Goal: Task Accomplishment & Management: Use online tool/utility

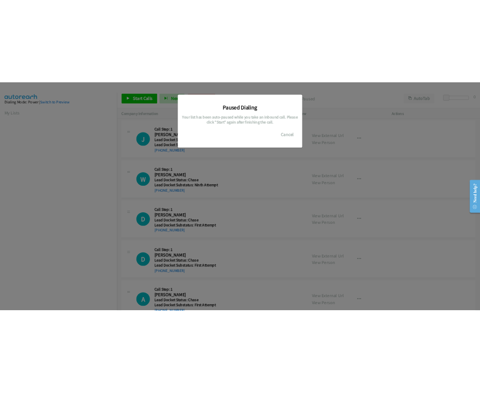
scroll to position [106, 0]
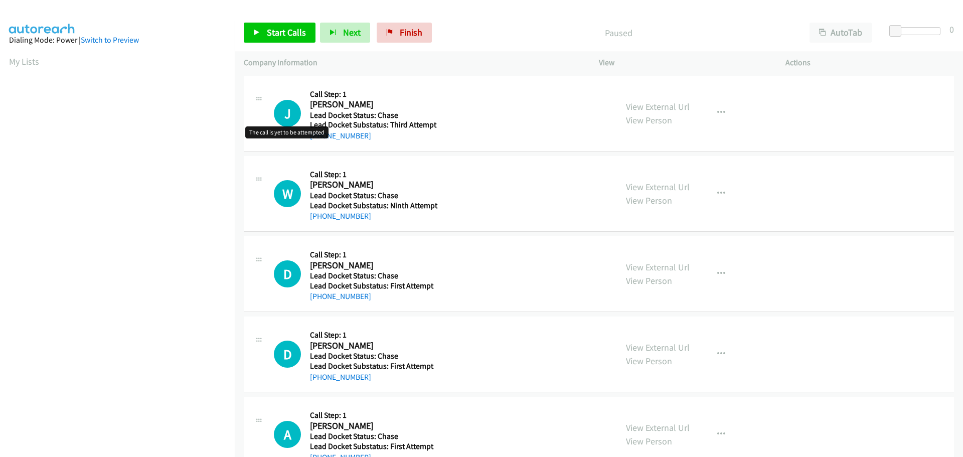
click at [289, 116] on h1 "J" at bounding box center [287, 113] width 27 height 27
click at [292, 37] on span "Start Calls" at bounding box center [286, 33] width 39 height 12
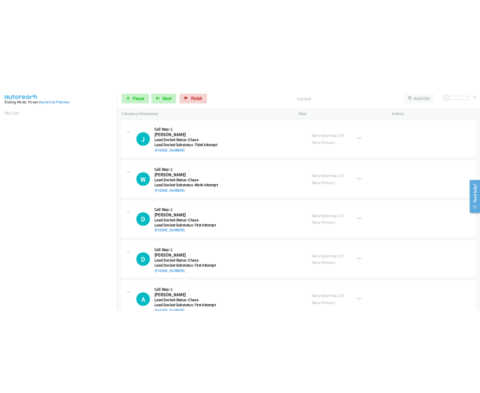
scroll to position [106, 0]
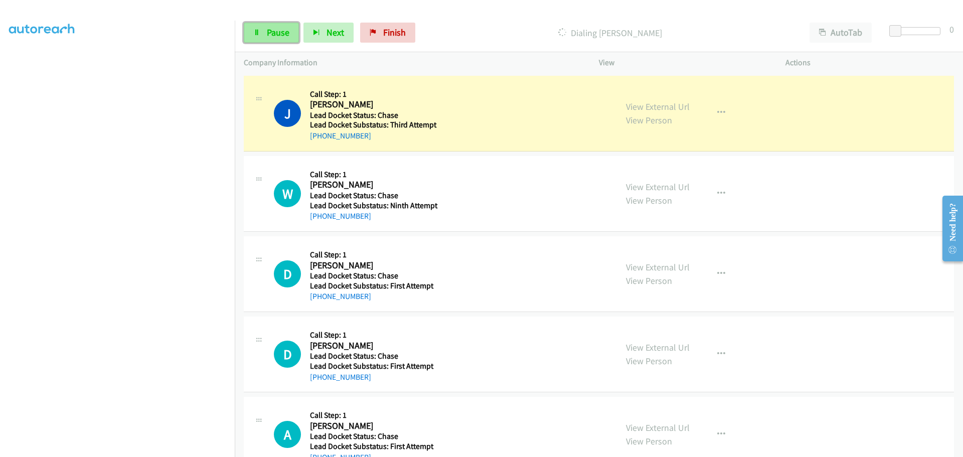
click at [270, 32] on span "Pause" at bounding box center [278, 33] width 23 height 12
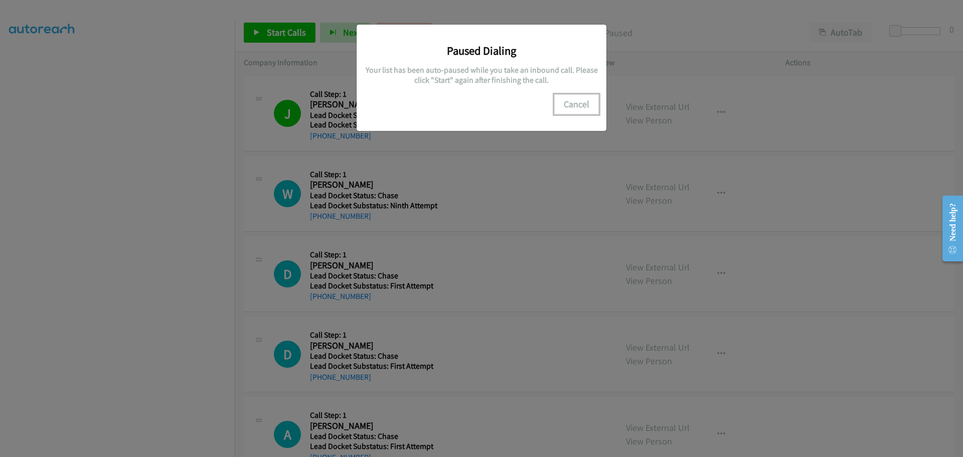
click at [577, 106] on button "Cancel" at bounding box center [576, 104] width 45 height 20
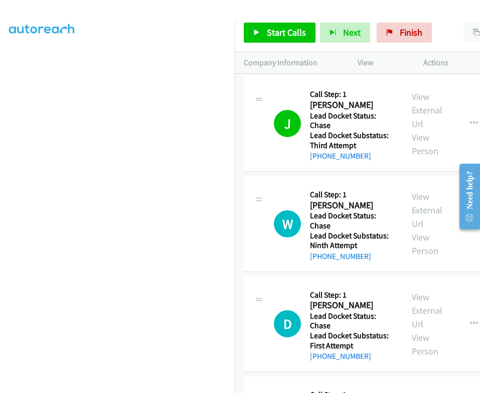
scroll to position [170, 0]
